Goal: Task Accomplishment & Management: Complete application form

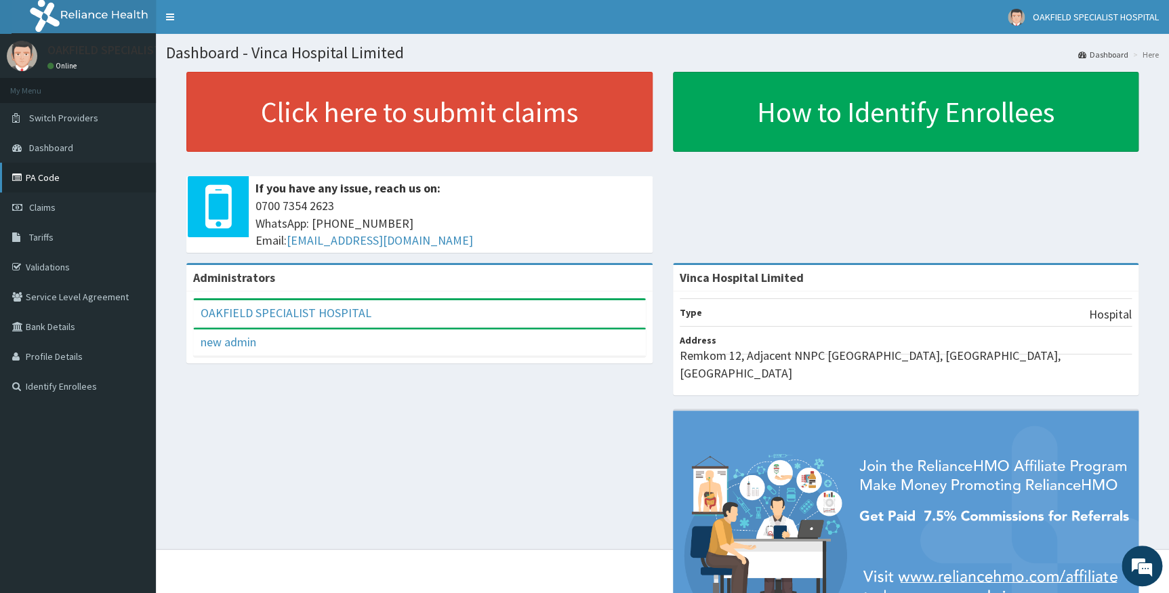
click at [68, 180] on link "PA Code" at bounding box center [78, 178] width 156 height 30
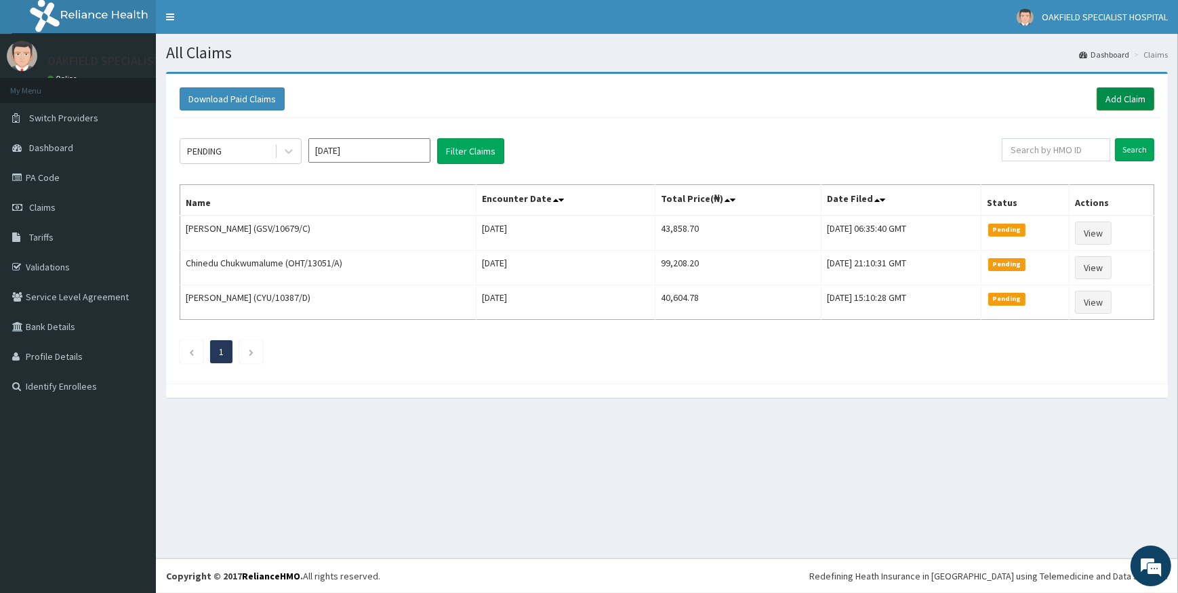
click at [1125, 106] on link "Add Claim" at bounding box center [1125, 98] width 58 height 23
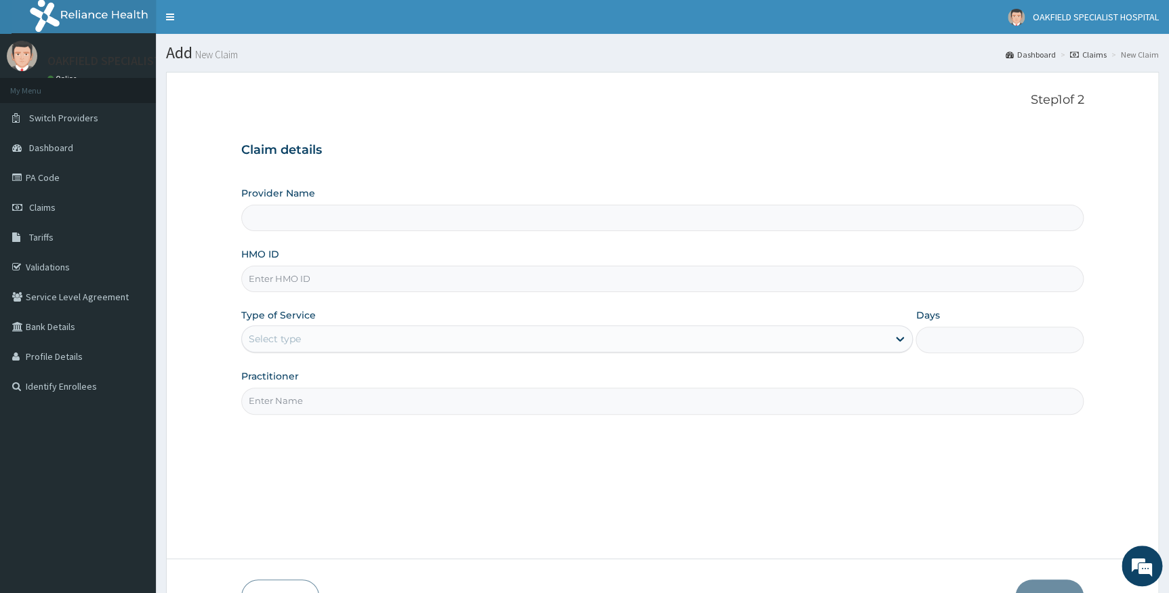
type input "Vinca Hospital Limited"
click at [278, 283] on input "HMO ID" at bounding box center [662, 279] width 843 height 26
paste input "ANS/10109/D"
type input "ANS/10109/D"
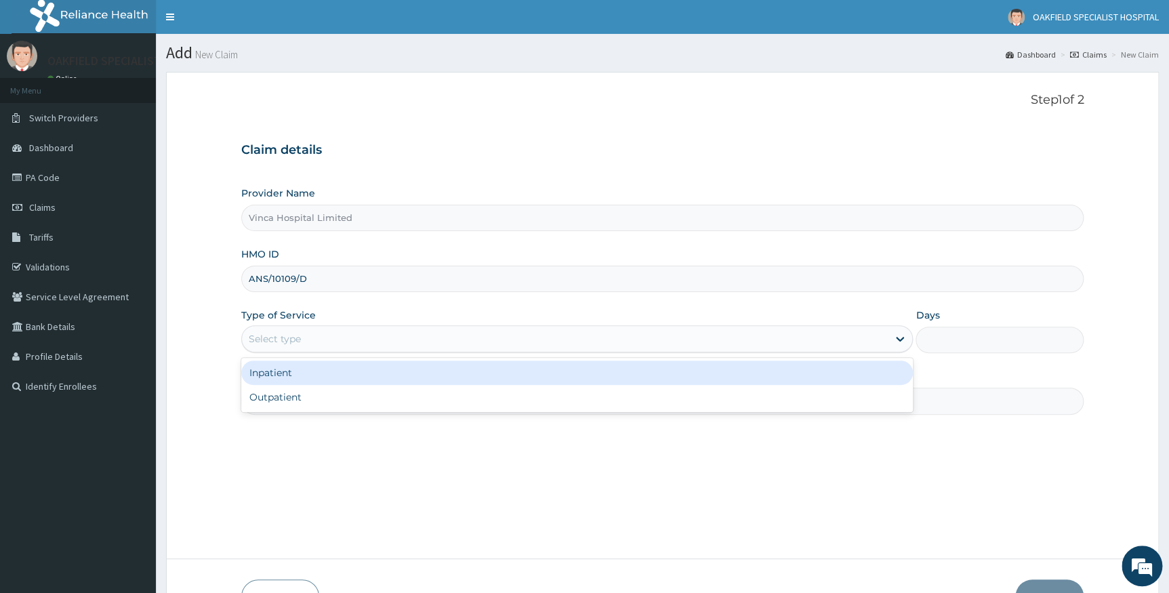
click at [277, 343] on div "Select type" at bounding box center [275, 339] width 52 height 14
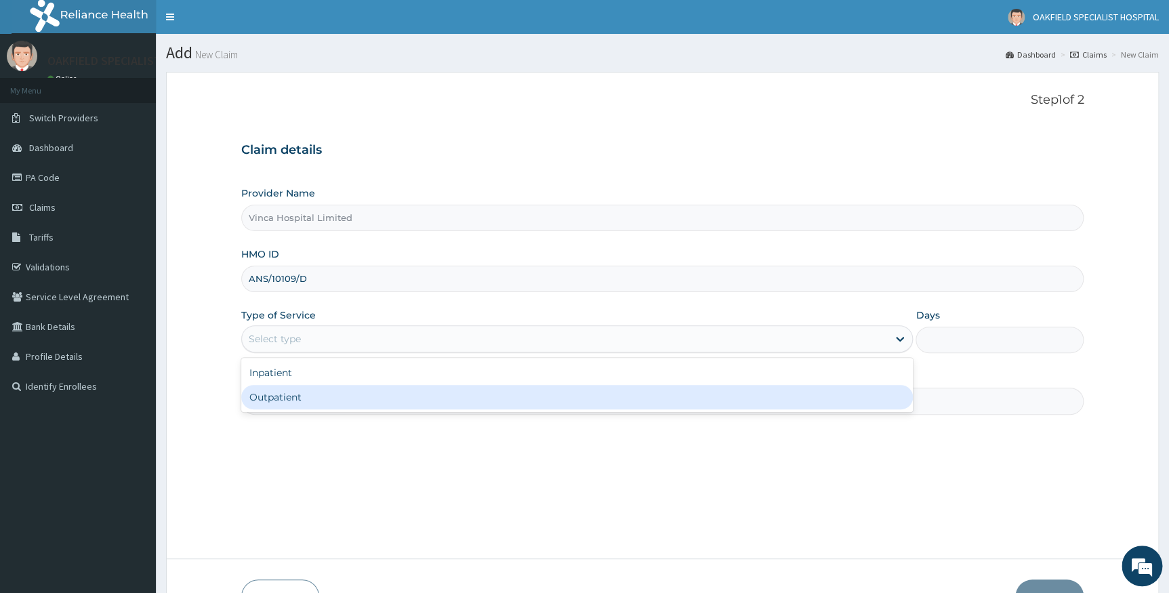
click at [271, 397] on div "Outpatient" at bounding box center [577, 397] width 672 height 24
type input "1"
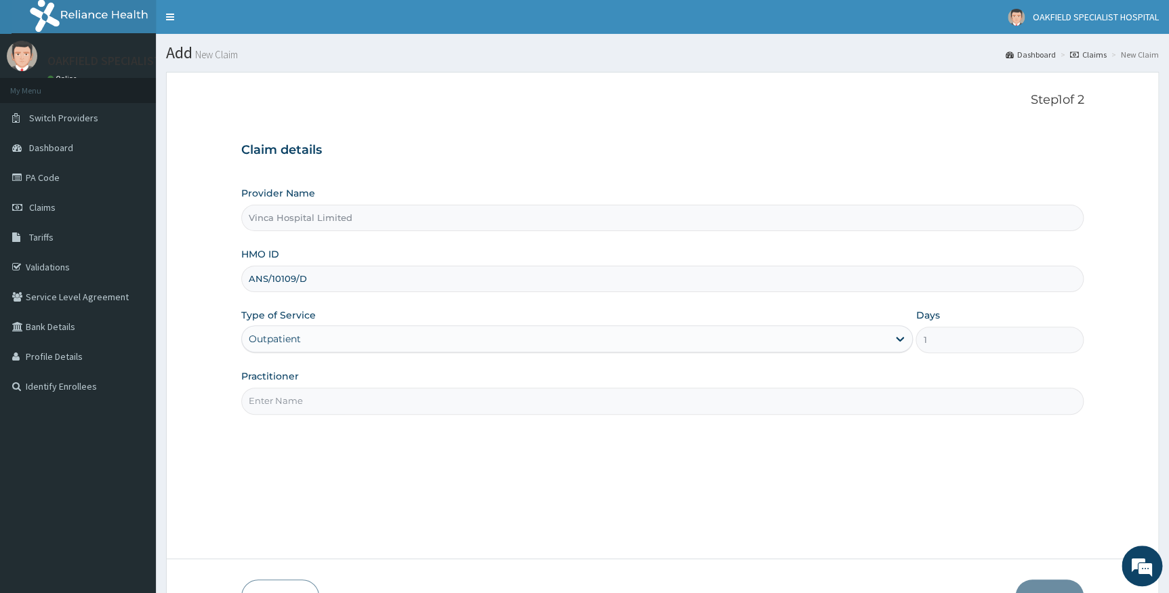
click at [281, 405] on input "Practitioner" at bounding box center [662, 401] width 843 height 26
type input "C"
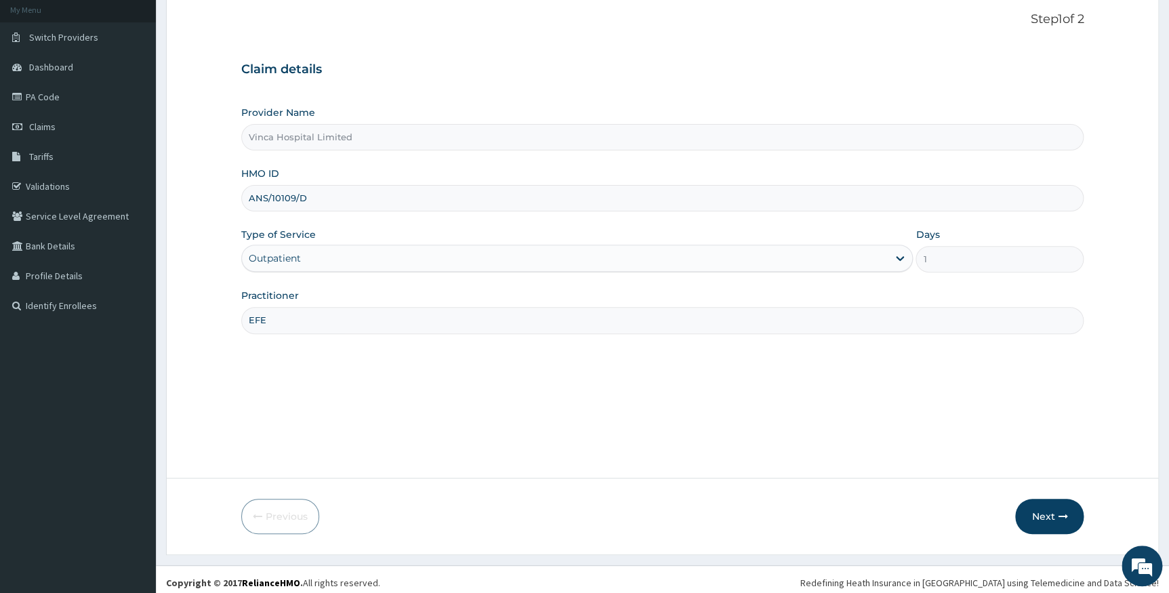
scroll to position [87, 0]
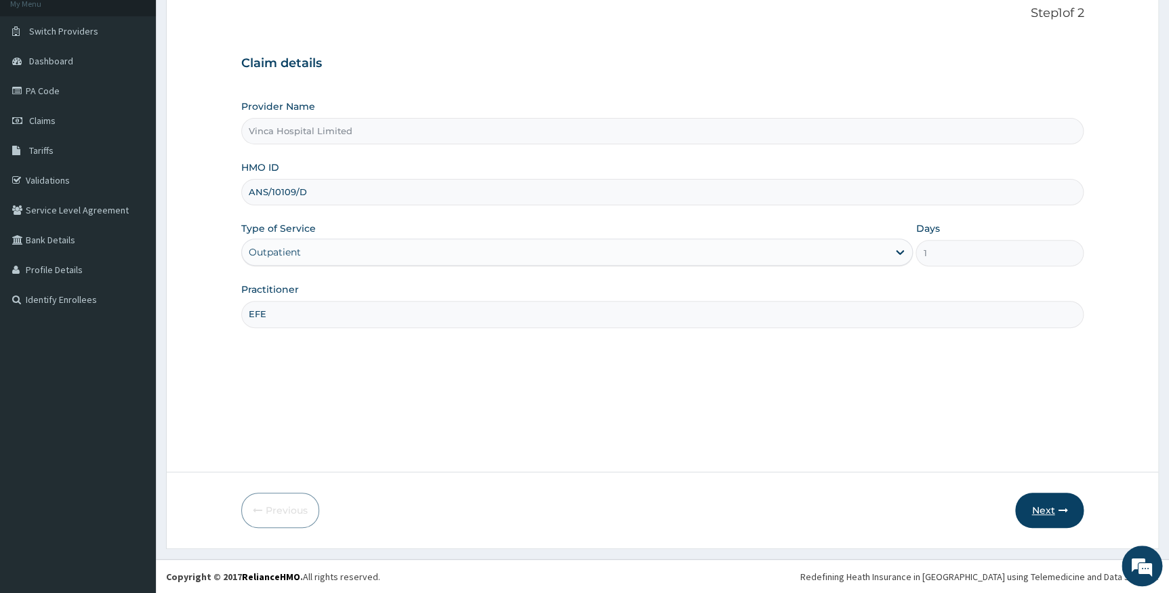
type input "EFE"
drag, startPoint x: 1036, startPoint y: 512, endPoint x: 0, endPoint y: 262, distance: 1066.0
click at [1035, 513] on button "Next" at bounding box center [1049, 510] width 68 height 35
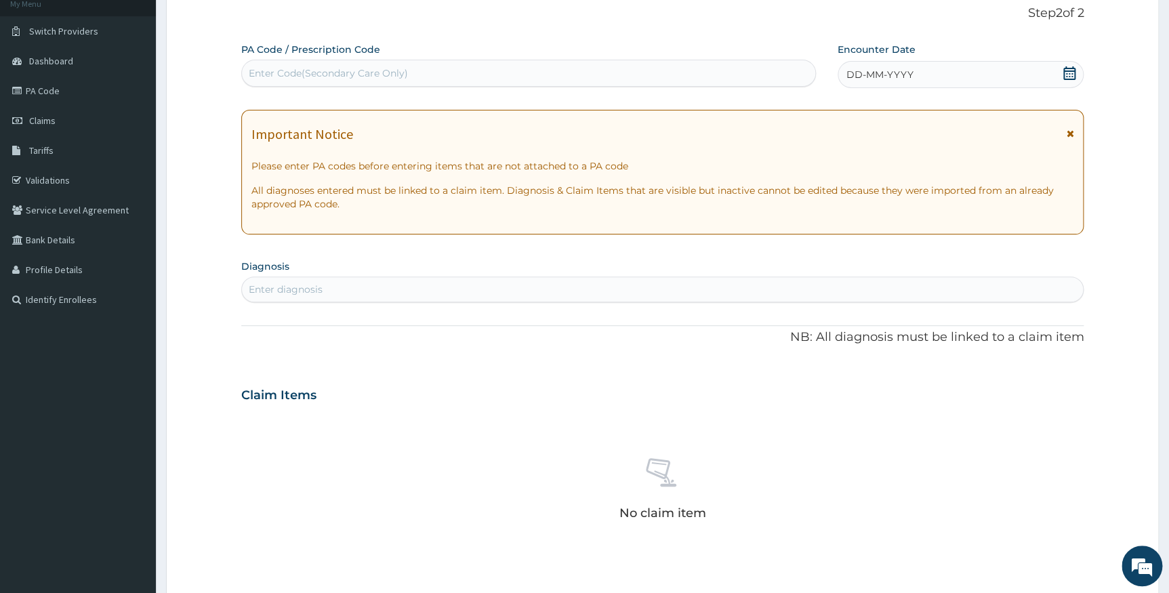
click at [354, 68] on div "Enter Code(Secondary Care Only)" at bounding box center [328, 73] width 159 height 14
paste input "PA/DE743C"
type input "PA/DE743C"
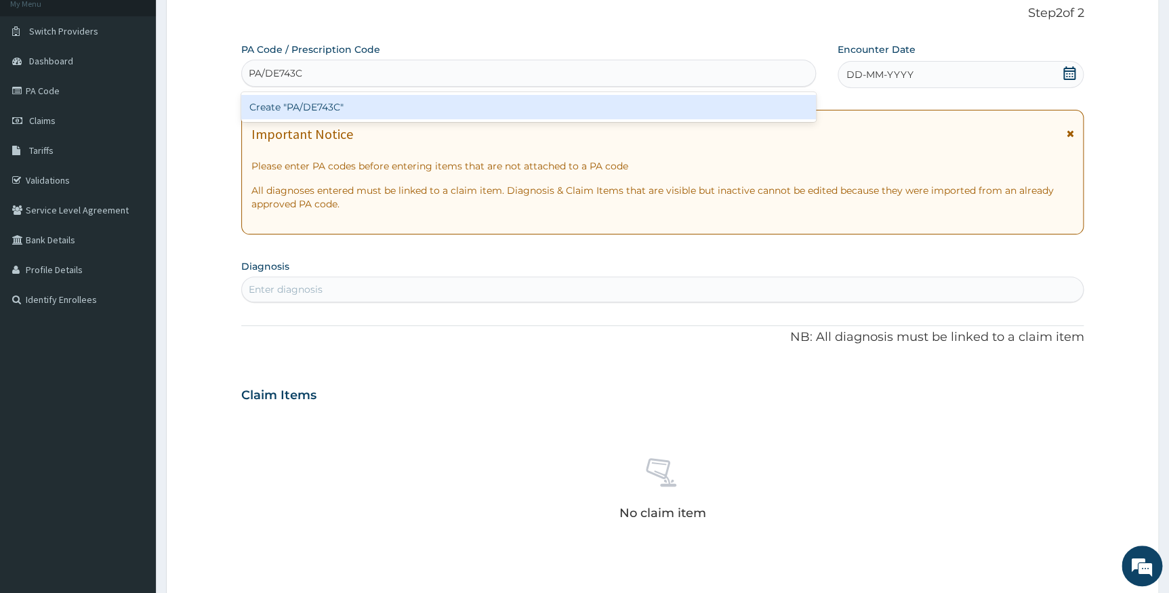
click at [332, 104] on div "Create "PA/DE743C"" at bounding box center [528, 107] width 575 height 24
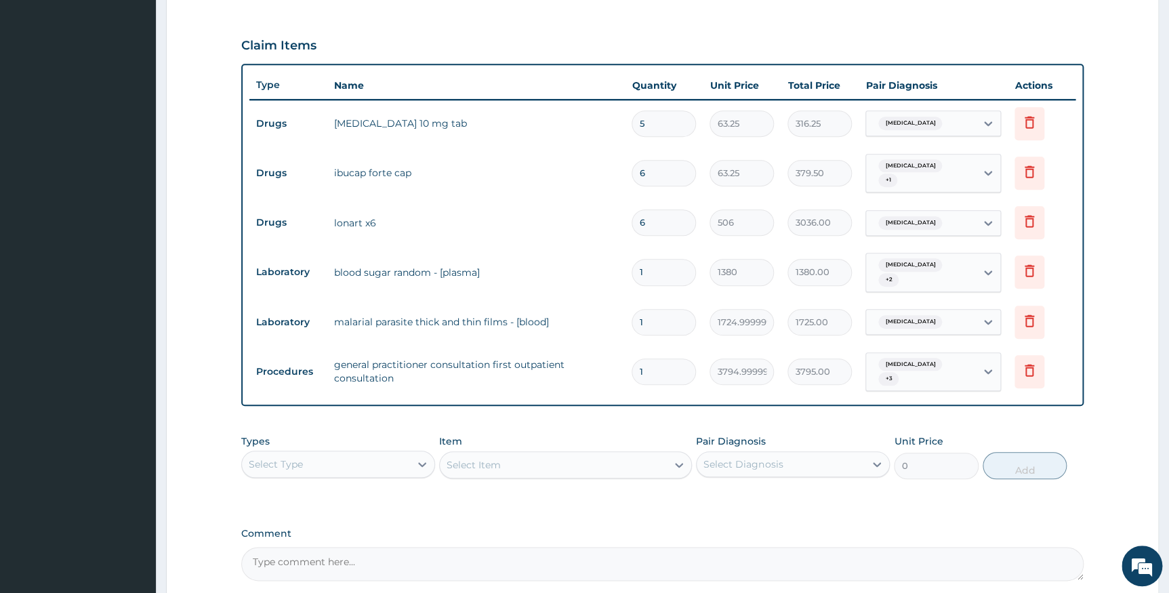
scroll to position [554, 0]
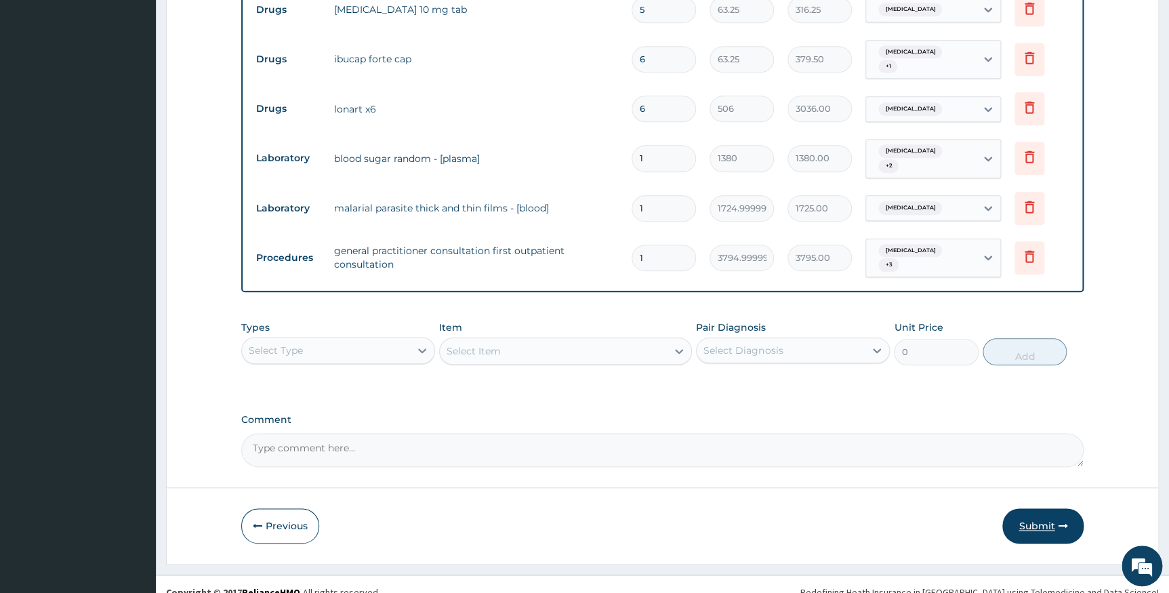
click at [1028, 512] on button "Submit" at bounding box center [1042, 525] width 81 height 35
